Goal: Task Accomplishment & Management: Manage account settings

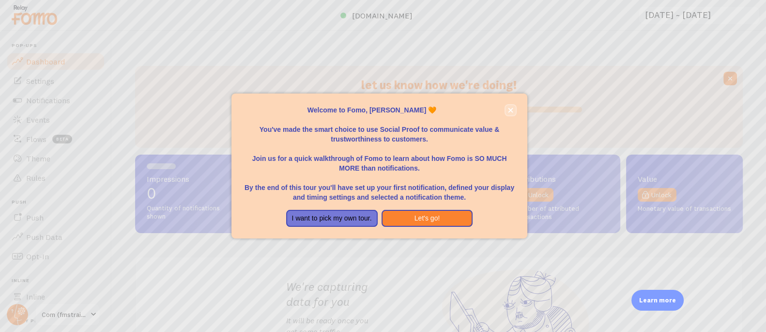
click at [514, 110] on button "close," at bounding box center [510, 110] width 10 height 10
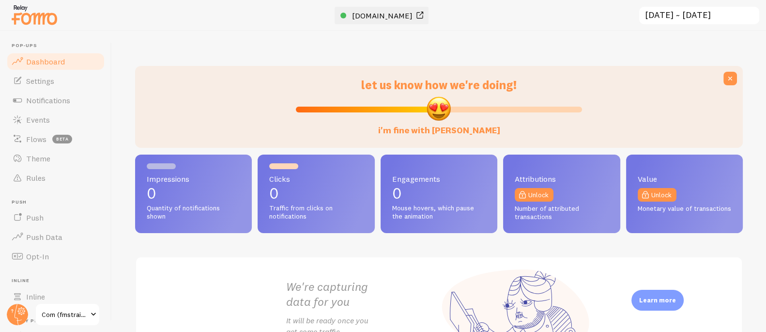
click at [401, 12] on span "www.fmstraining.com.au" at bounding box center [382, 16] width 61 height 10
click at [49, 91] on link "Notifications" at bounding box center [56, 100] width 100 height 19
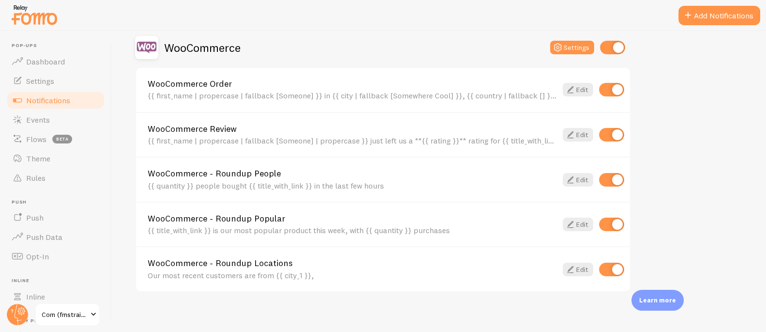
scroll to position [302, 0]
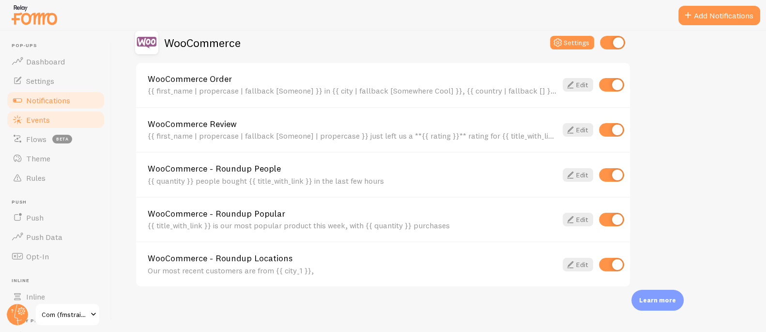
click at [49, 115] on link "Events" at bounding box center [56, 119] width 100 height 19
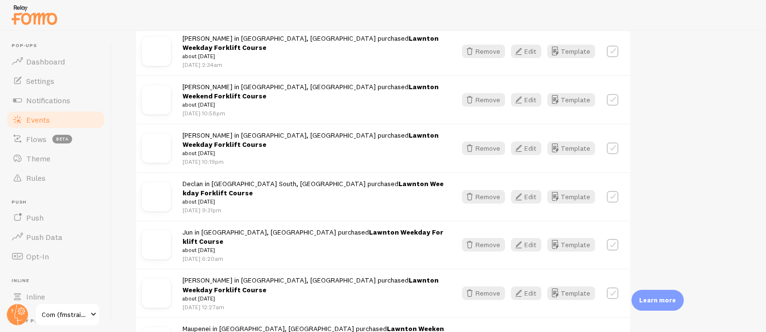
scroll to position [485, 0]
